Goal: Find specific page/section: Find specific page/section

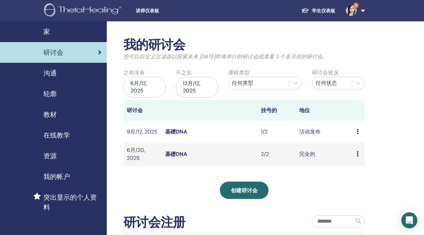
click at [174, 131] on link "基礎DNA" at bounding box center [176, 131] width 22 height 7
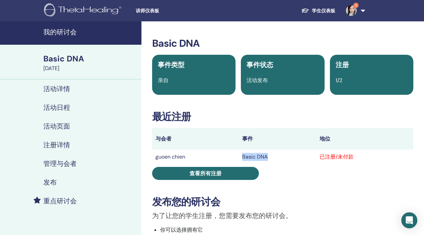
drag, startPoint x: 241, startPoint y: 157, endPoint x: 293, endPoint y: 160, distance: 52.1
click at [293, 160] on td "Basic DNA" at bounding box center [277, 157] width 77 height 15
click at [290, 160] on td "Basic DNA" at bounding box center [277, 157] width 77 height 15
